Goal: Find specific page/section: Find specific page/section

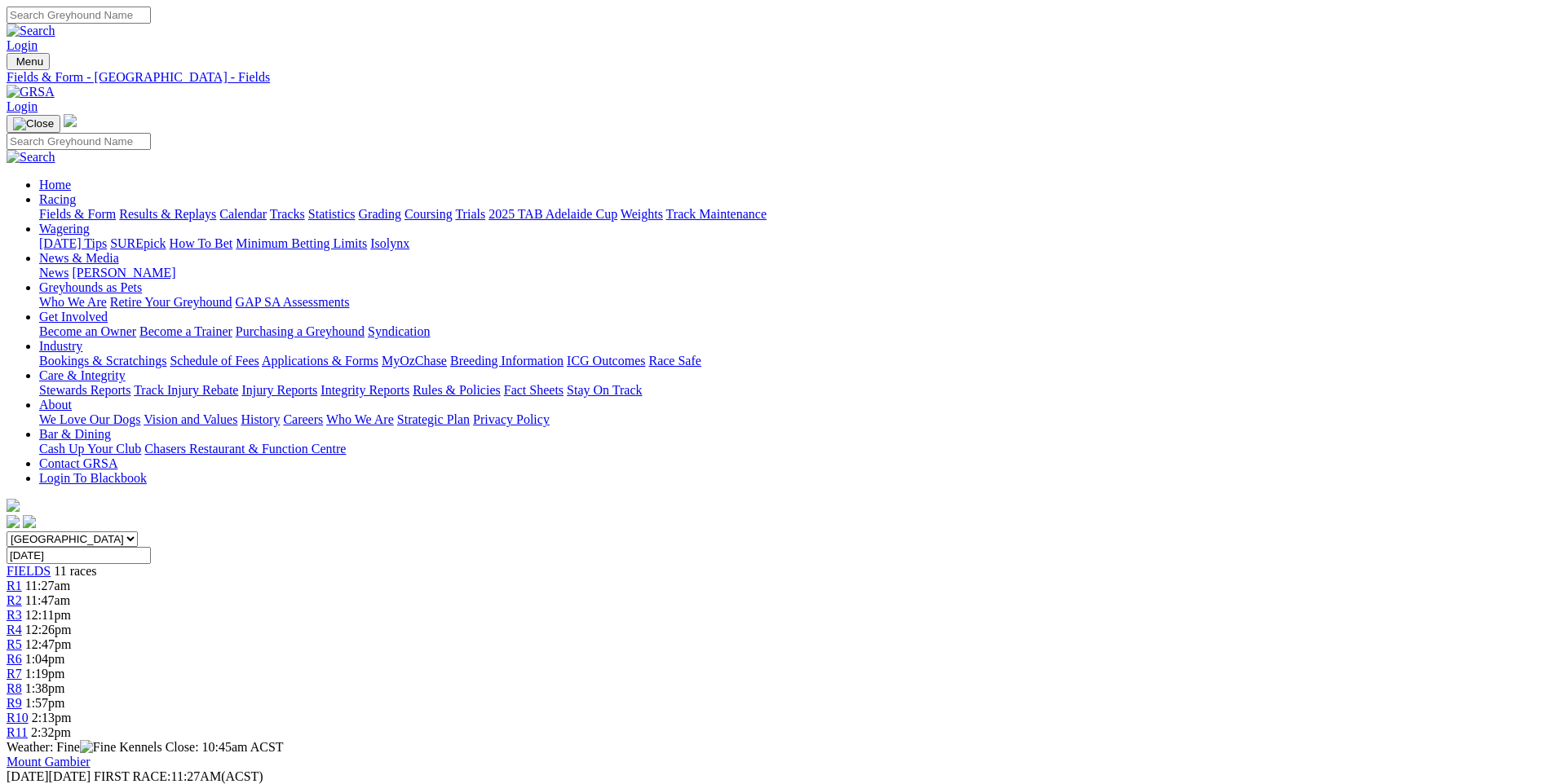
scroll to position [1956, 0]
click at [55, 84] on img at bounding box center [30, 91] width 48 height 14
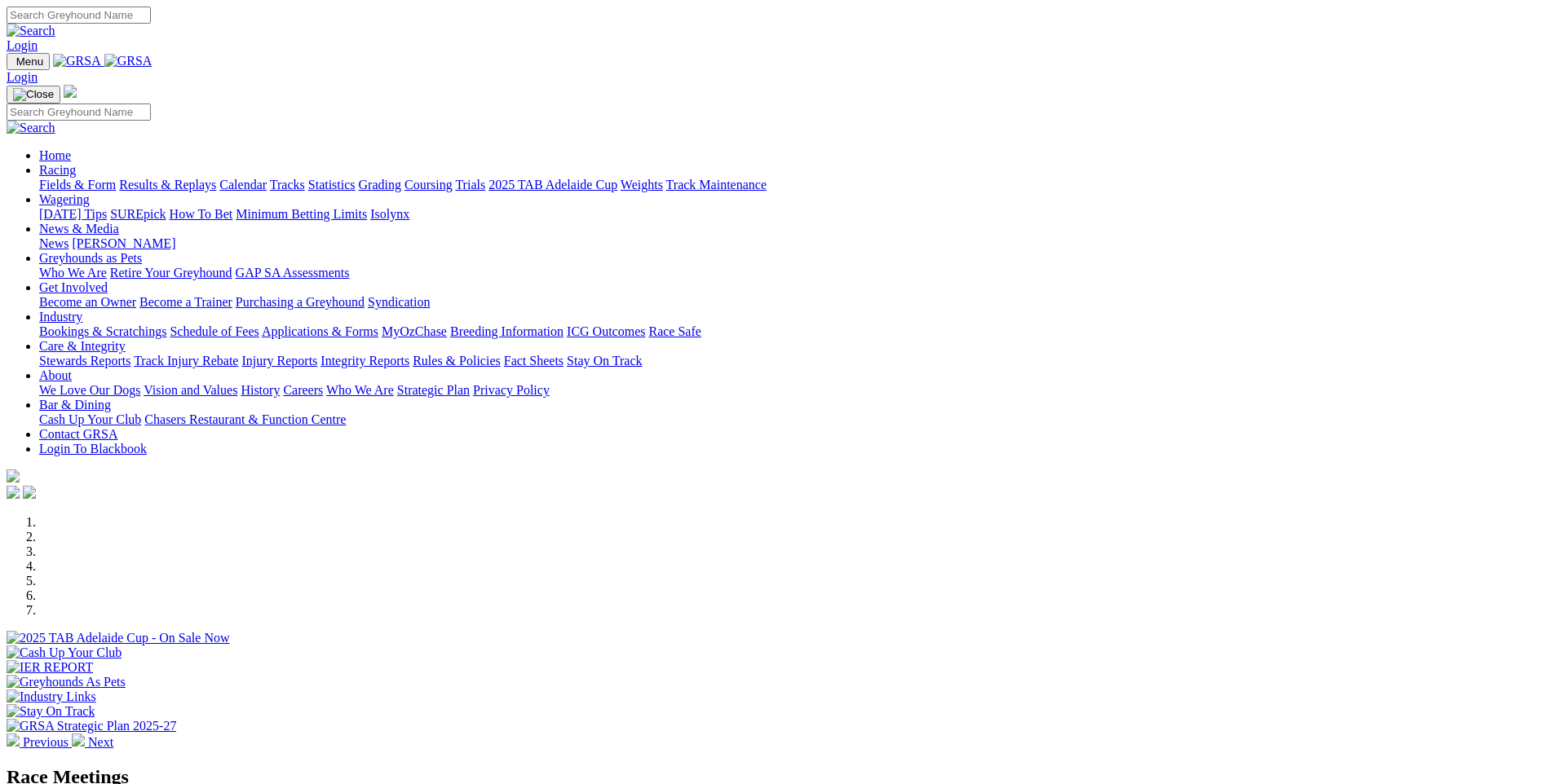
scroll to position [435, 0]
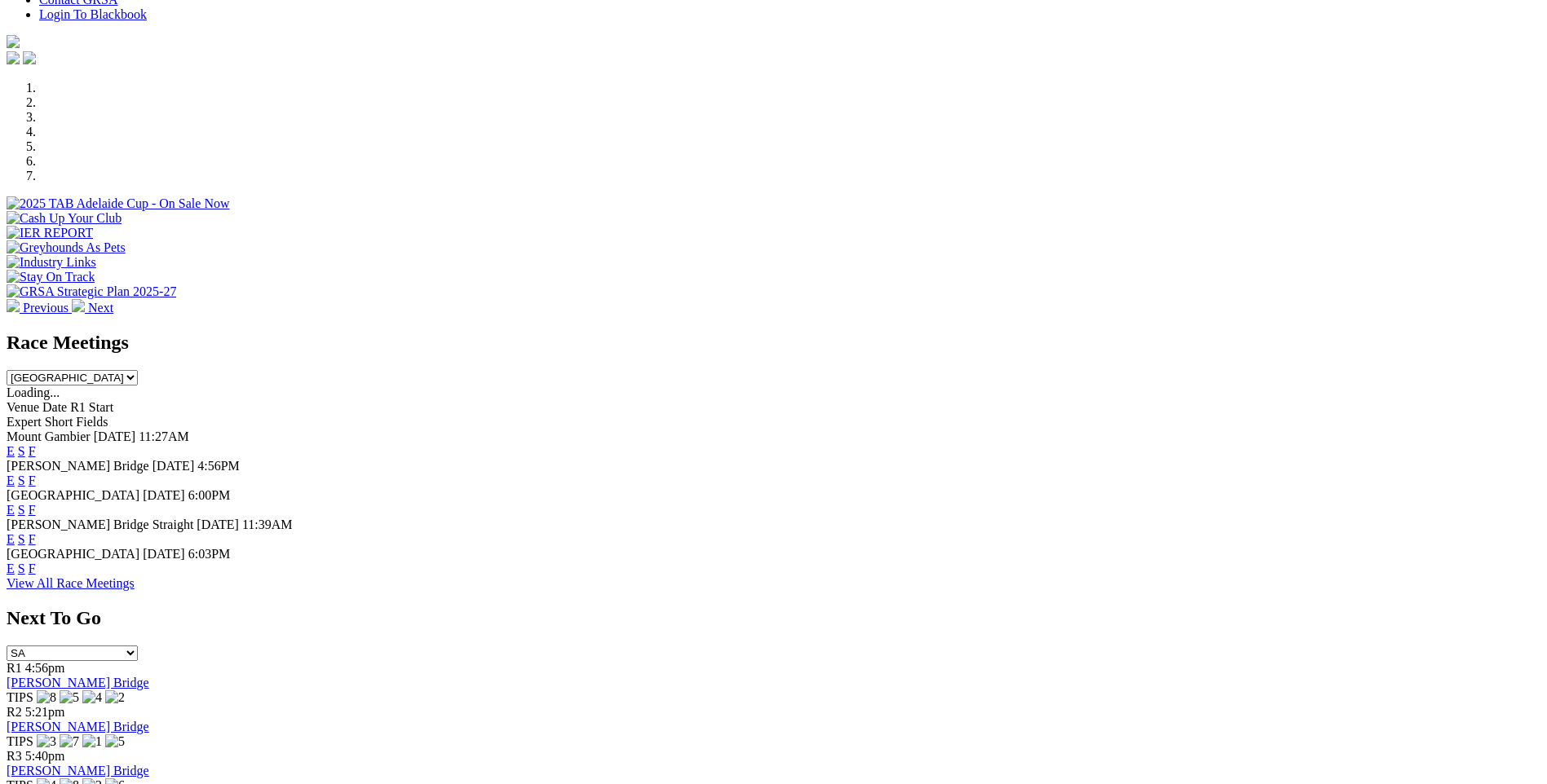
click at [35, 444] on link "F" at bounding box center [32, 451] width 8 height 14
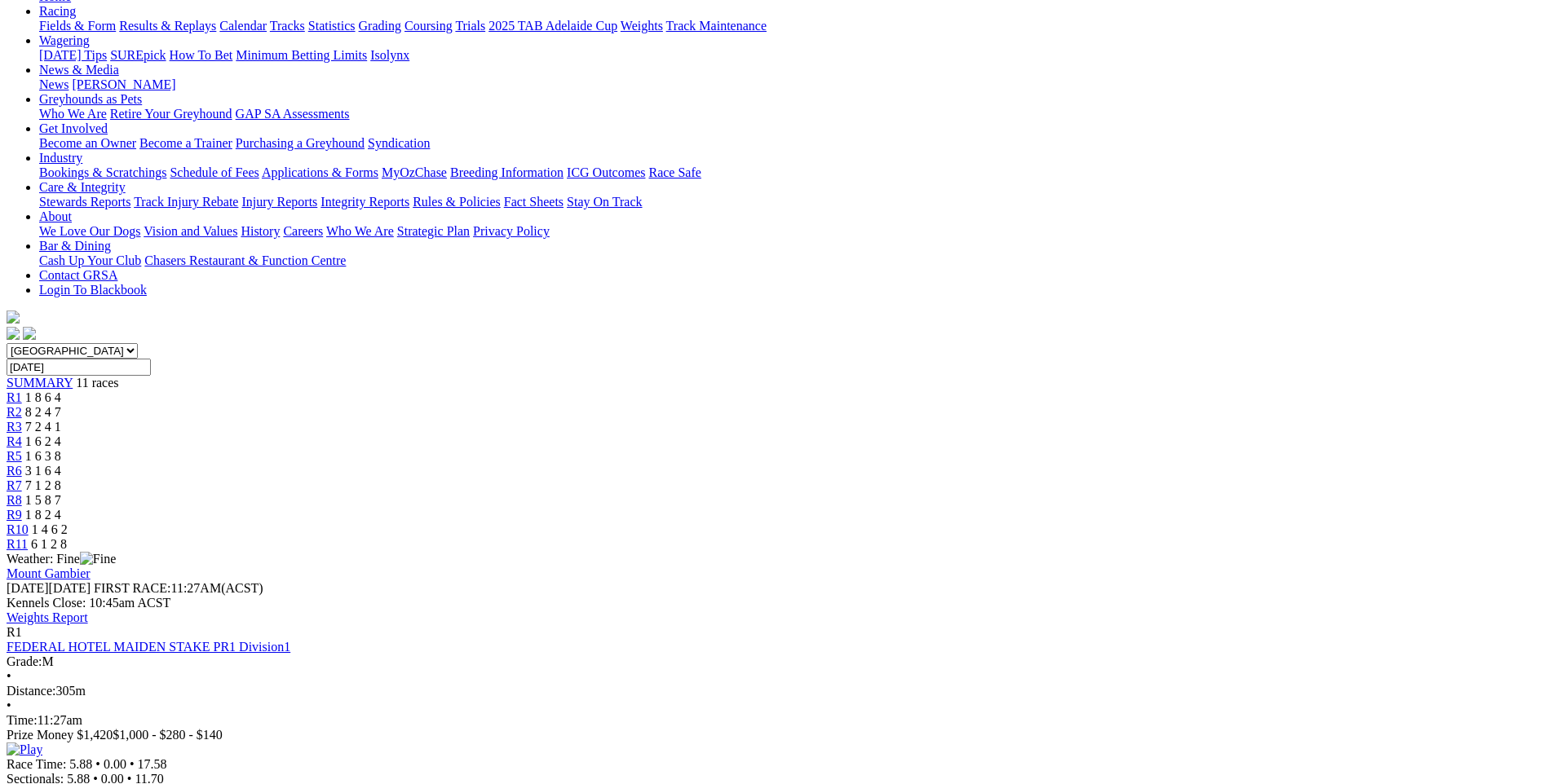
scroll to position [218, 0]
